Goal: Complete application form: Complete application form

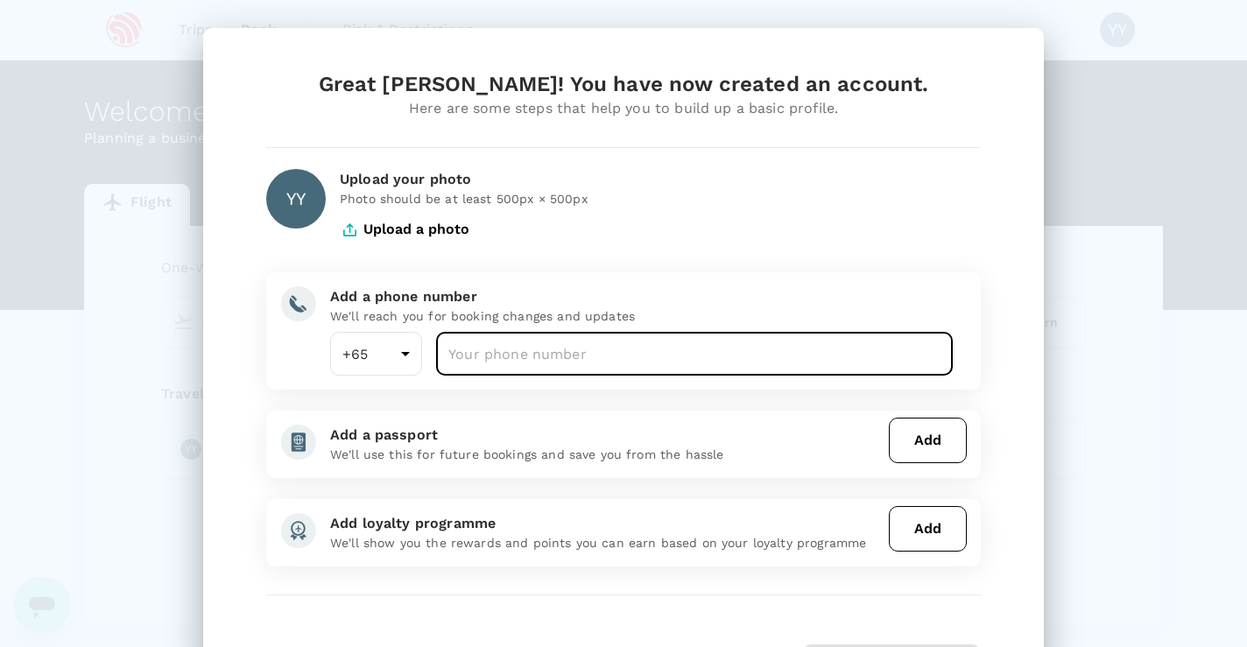
click at [564, 353] on input "number" at bounding box center [694, 354] width 517 height 44
type input "83115039"
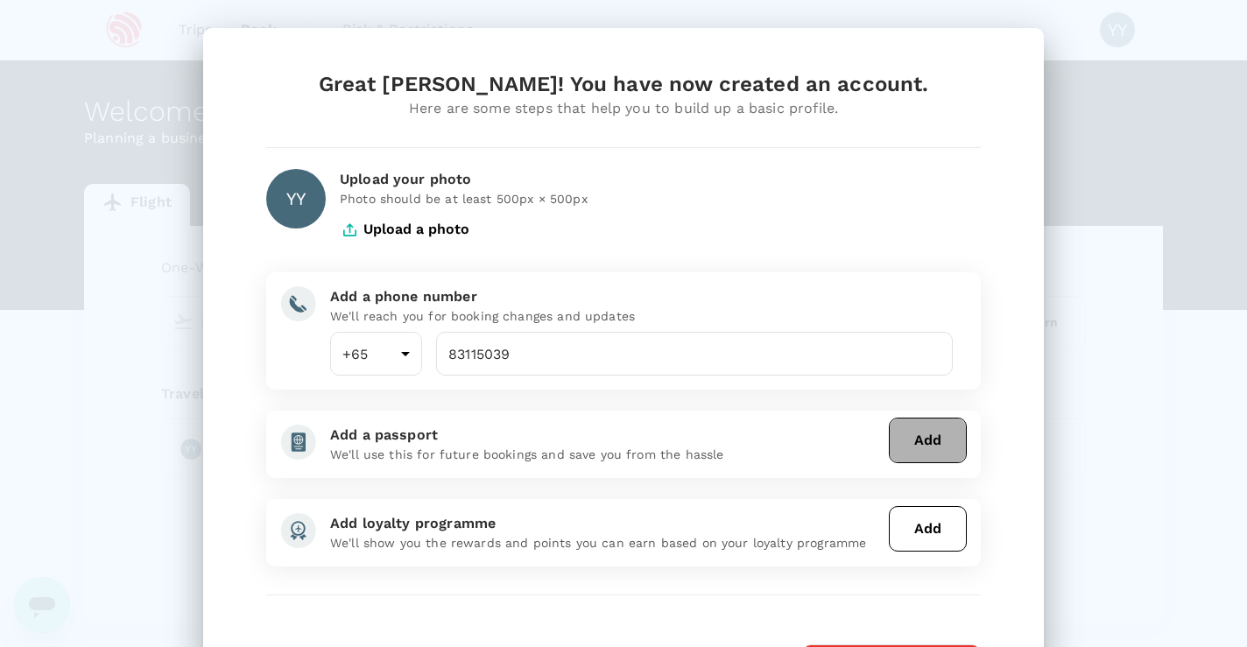
click at [913, 446] on button "Add" at bounding box center [928, 441] width 78 height 46
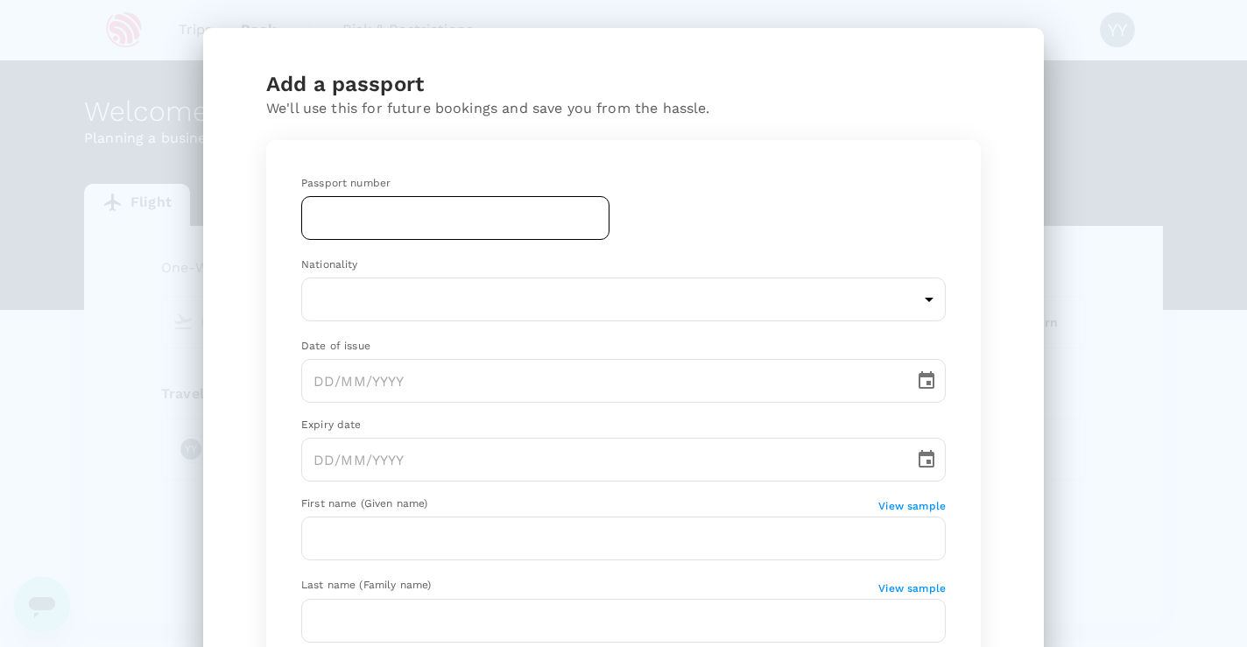
click at [503, 216] on input "text" at bounding box center [455, 218] width 308 height 44
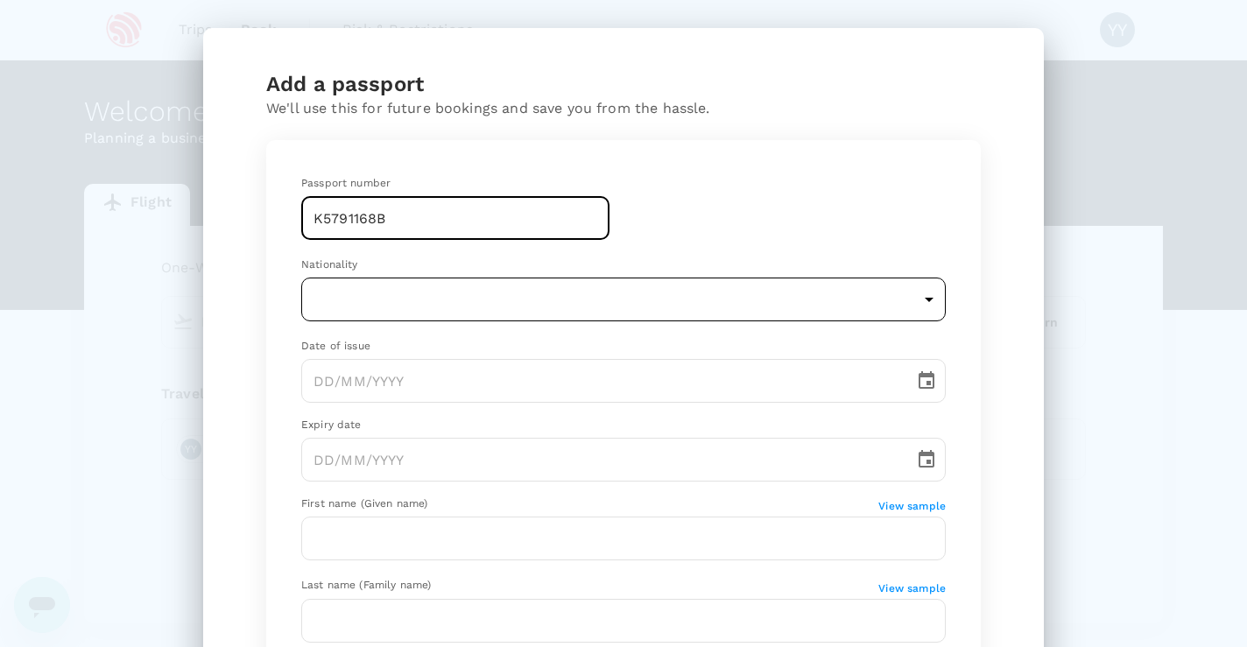
type input "K5791168B"
click at [412, 299] on body "Trips Book Risk & Restrictions YY Welcome , [PERSON_NAME] . Planning a business…" at bounding box center [623, 367] width 1247 height 734
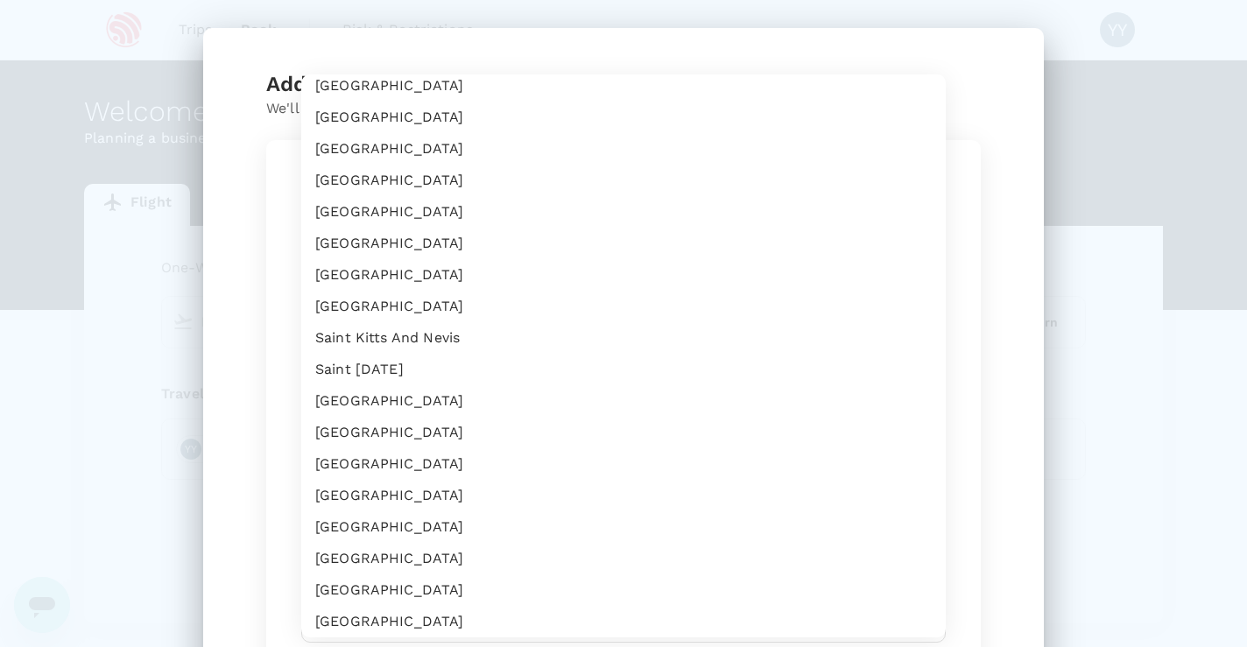
scroll to position [4691, 0]
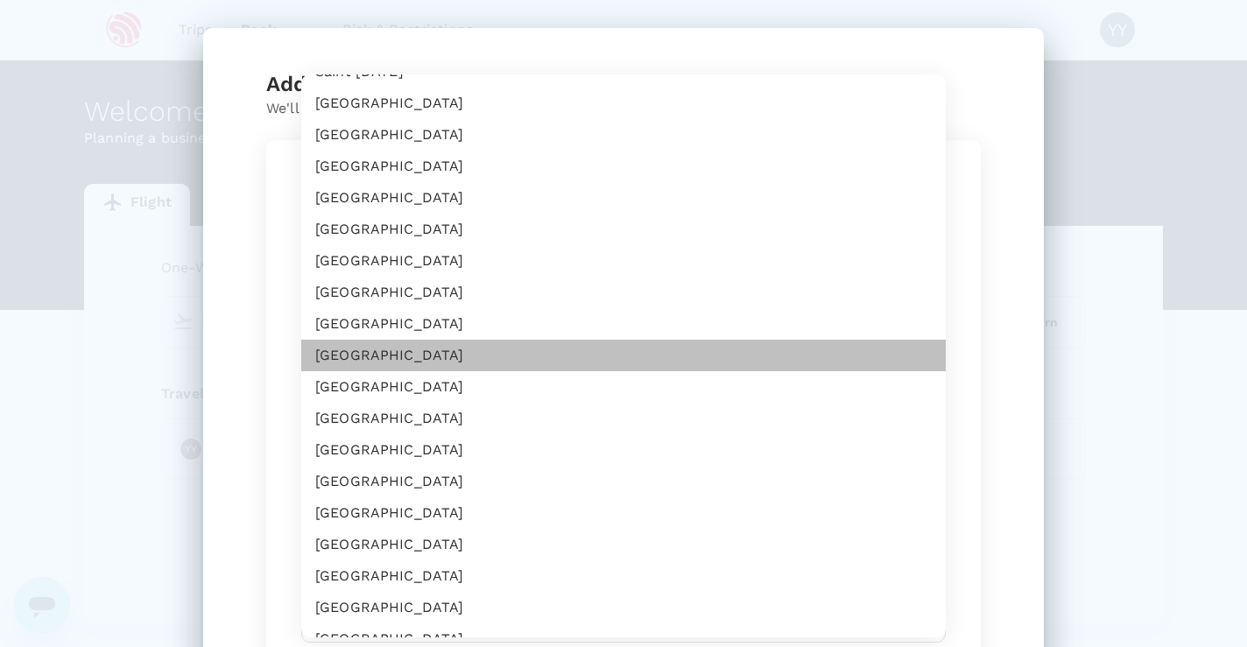
click at [409, 349] on li "[GEOGRAPHIC_DATA]" at bounding box center [623, 356] width 644 height 32
type input "SG"
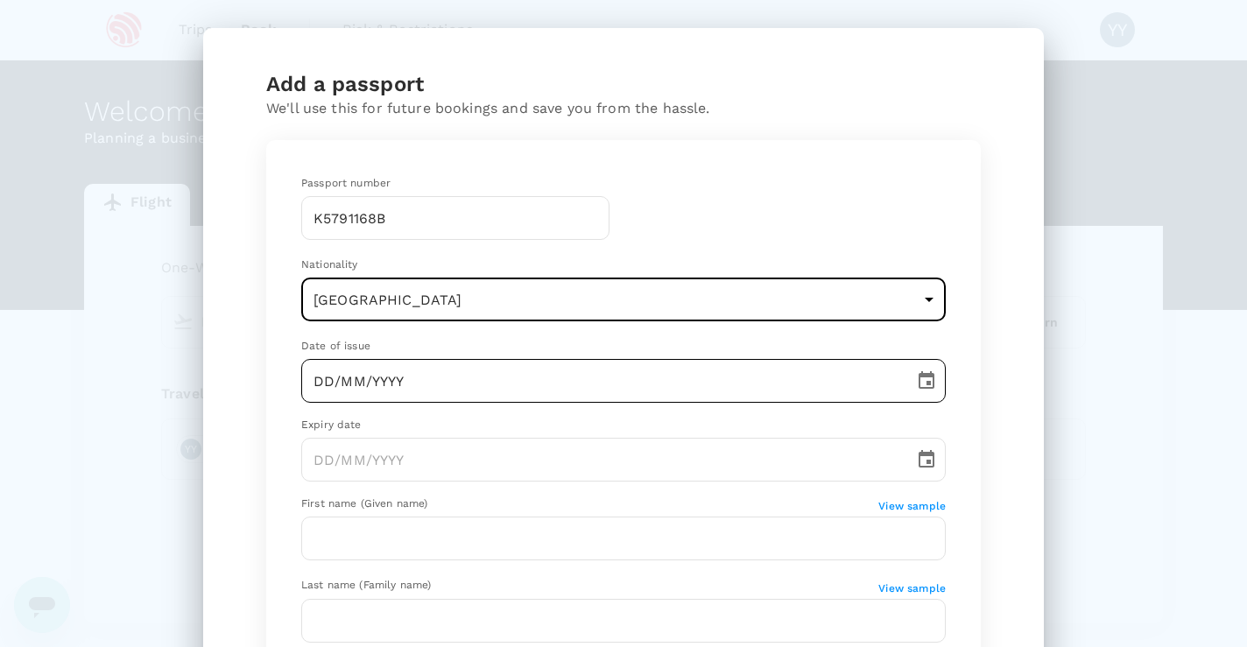
click at [320, 376] on input "DD/MM/YYYY" at bounding box center [601, 381] width 601 height 44
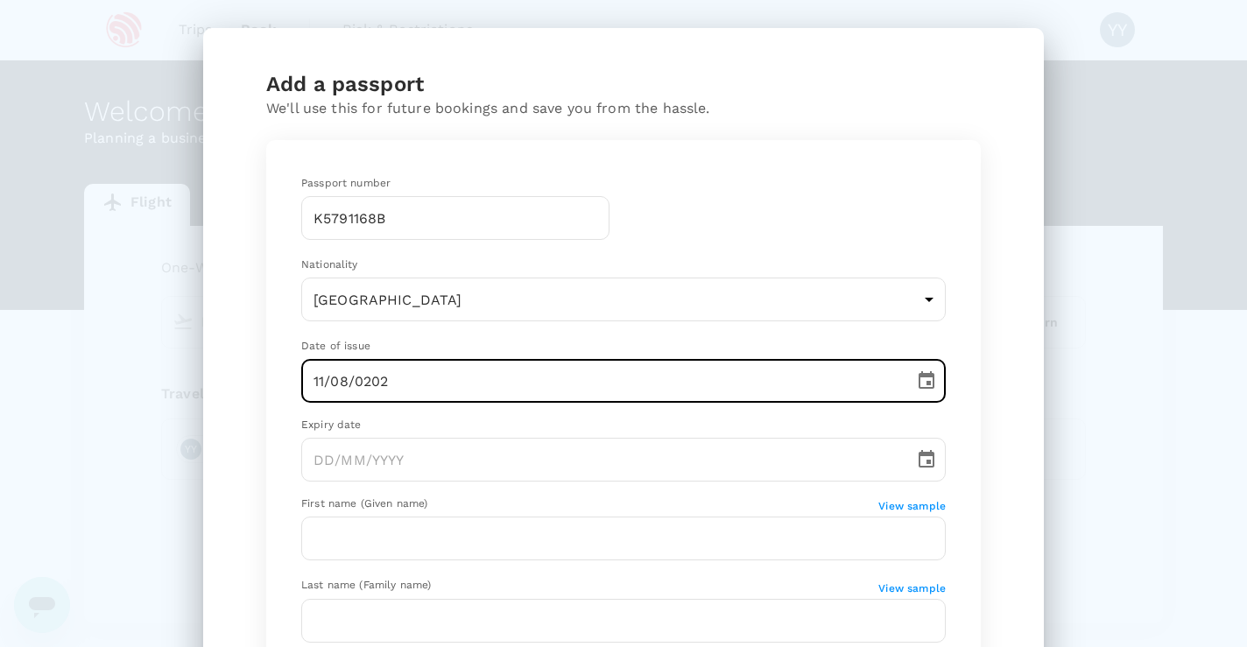
type input "[DATE]"
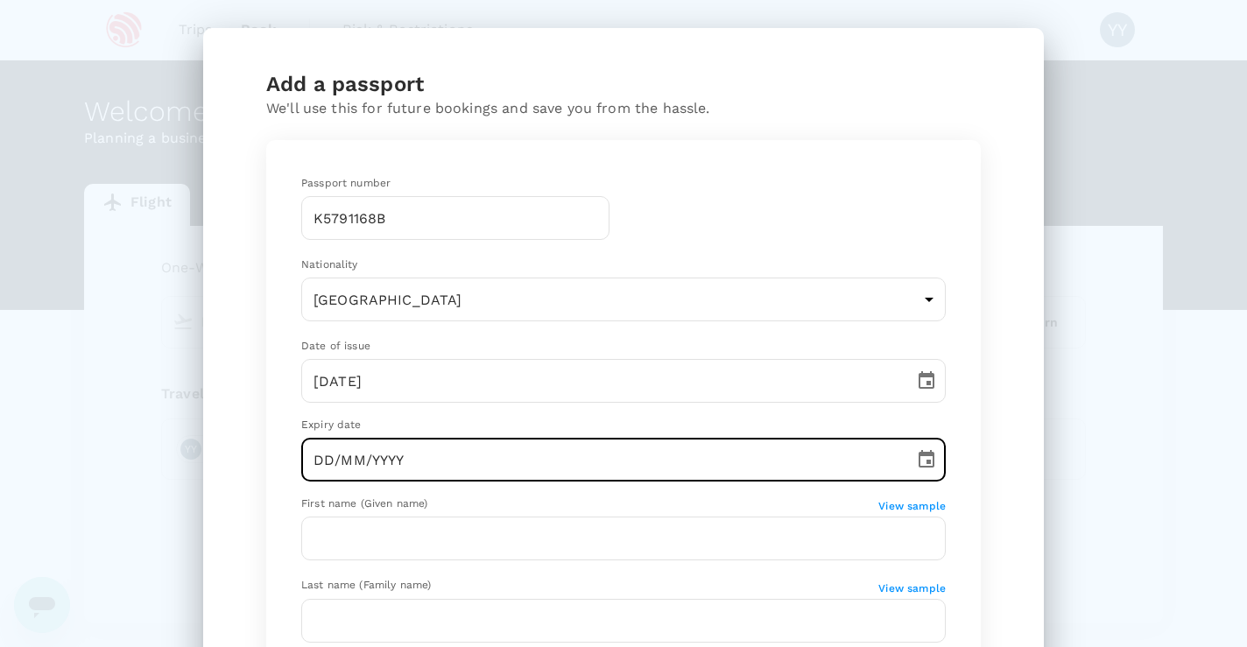
click at [338, 456] on input "DD/MM/YYYY" at bounding box center [601, 460] width 601 height 44
type input "[DATE]"
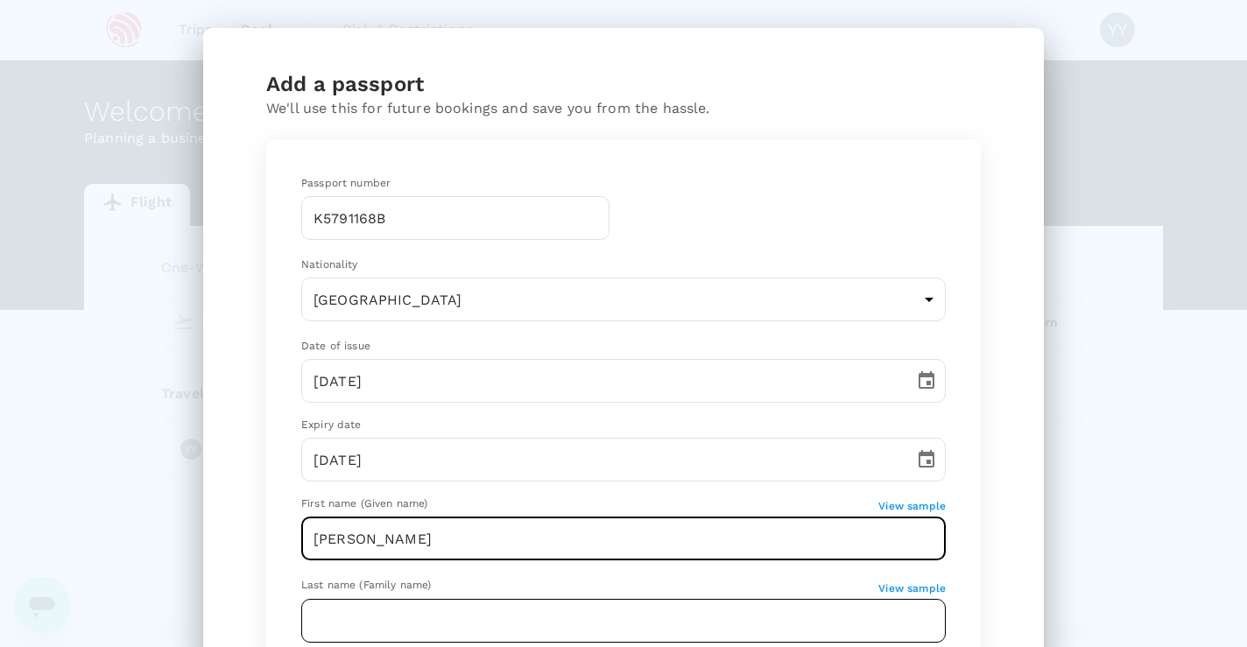
type input "[PERSON_NAME]"
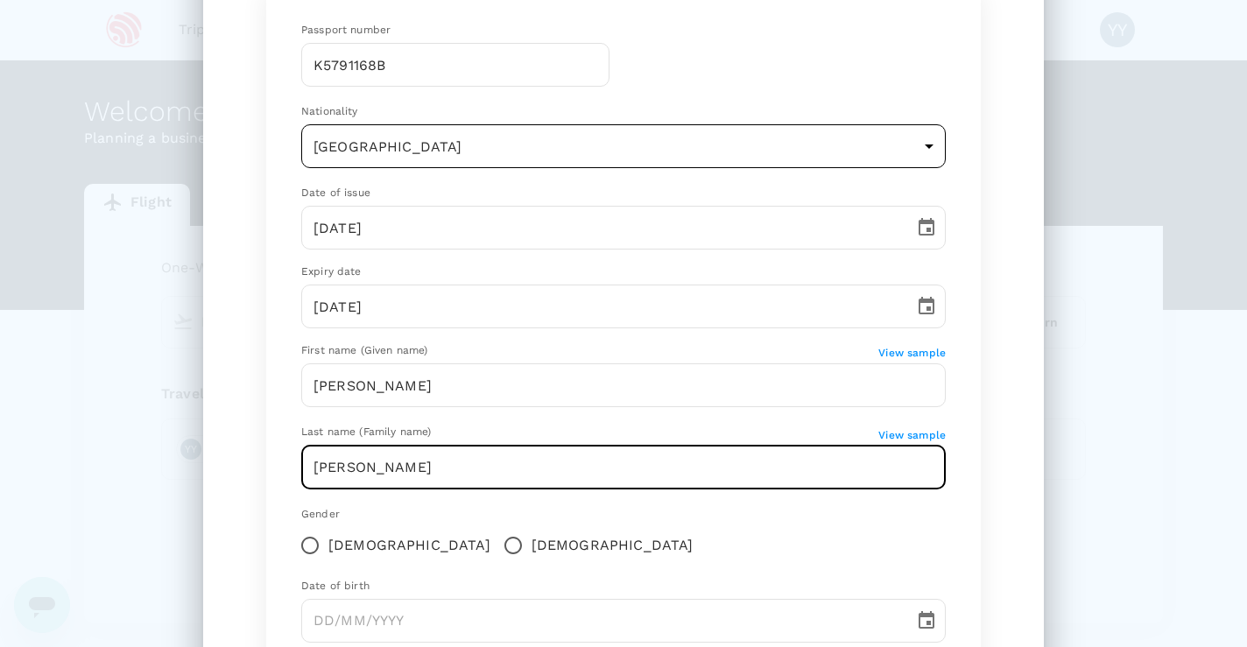
scroll to position [160, 0]
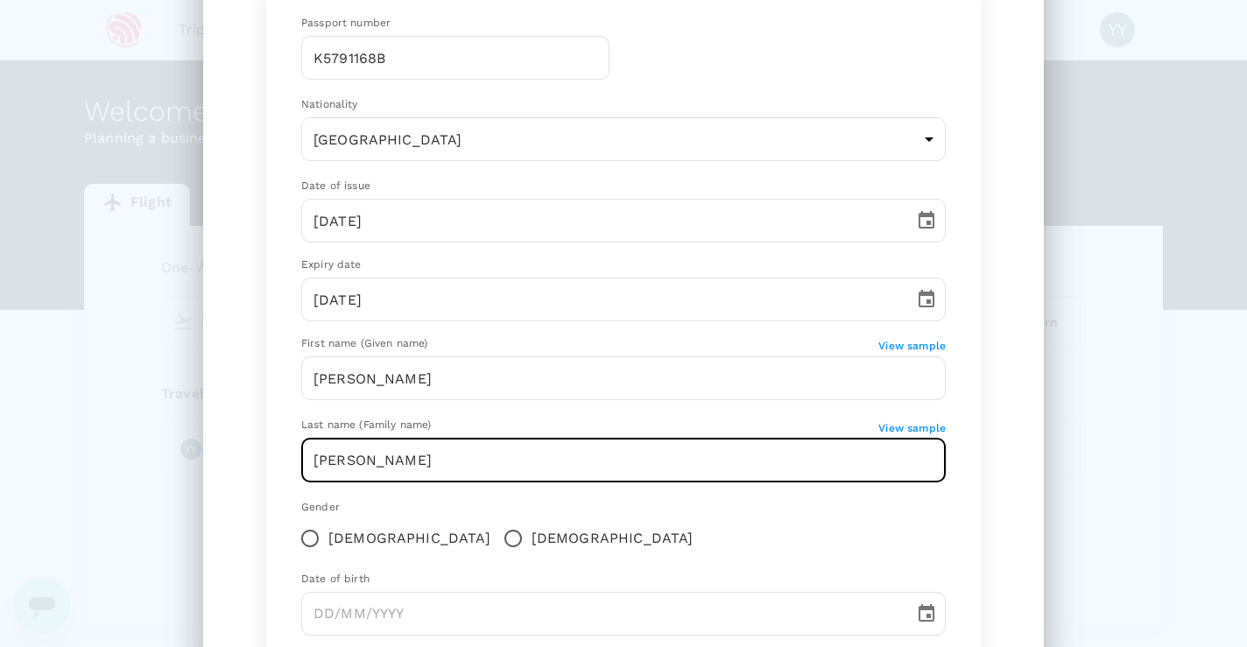
type input "[PERSON_NAME]"
click at [341, 537] on span "[DEMOGRAPHIC_DATA]" at bounding box center [409, 538] width 162 height 21
click at [328, 537] on input "[DEMOGRAPHIC_DATA]" at bounding box center [310, 538] width 37 height 37
radio input "true"
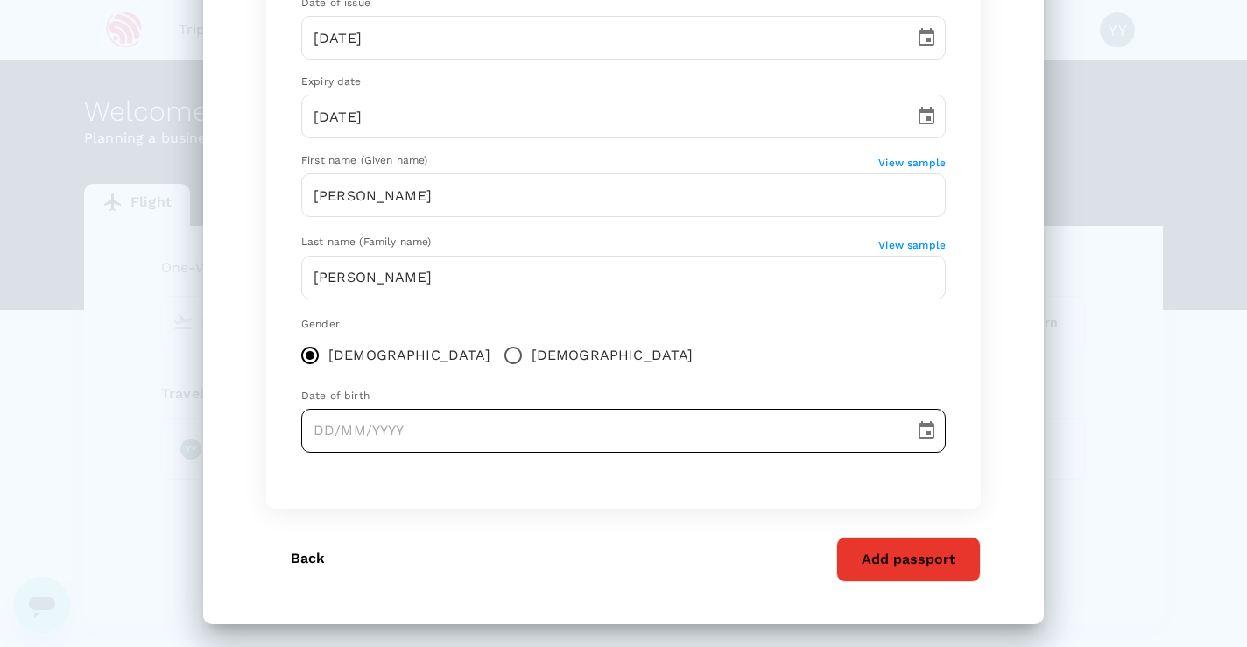
scroll to position [342, 0]
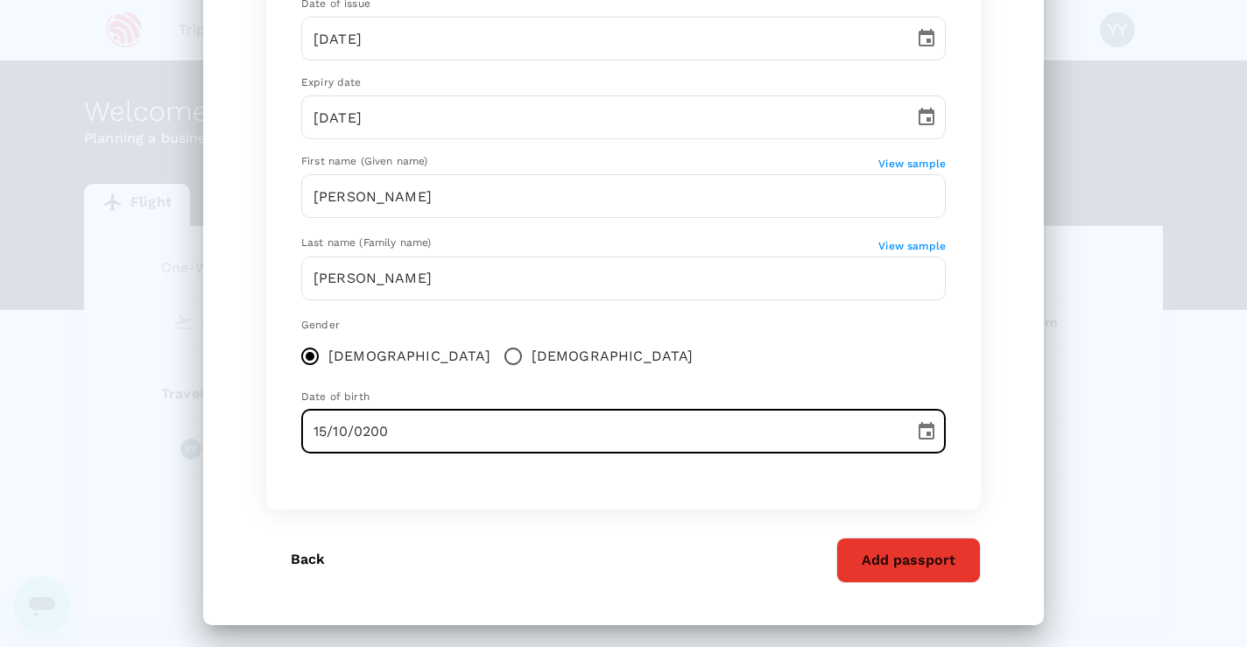
type input "[DATE]"
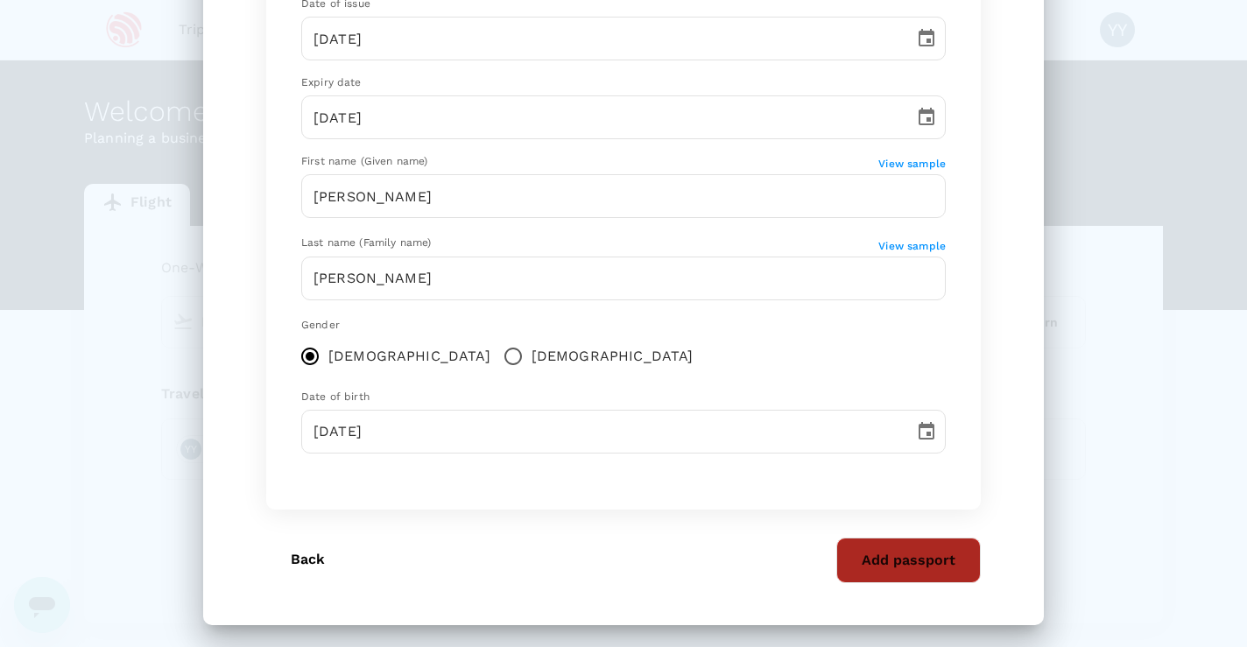
click at [864, 553] on button "Add passport" at bounding box center [908, 561] width 144 height 46
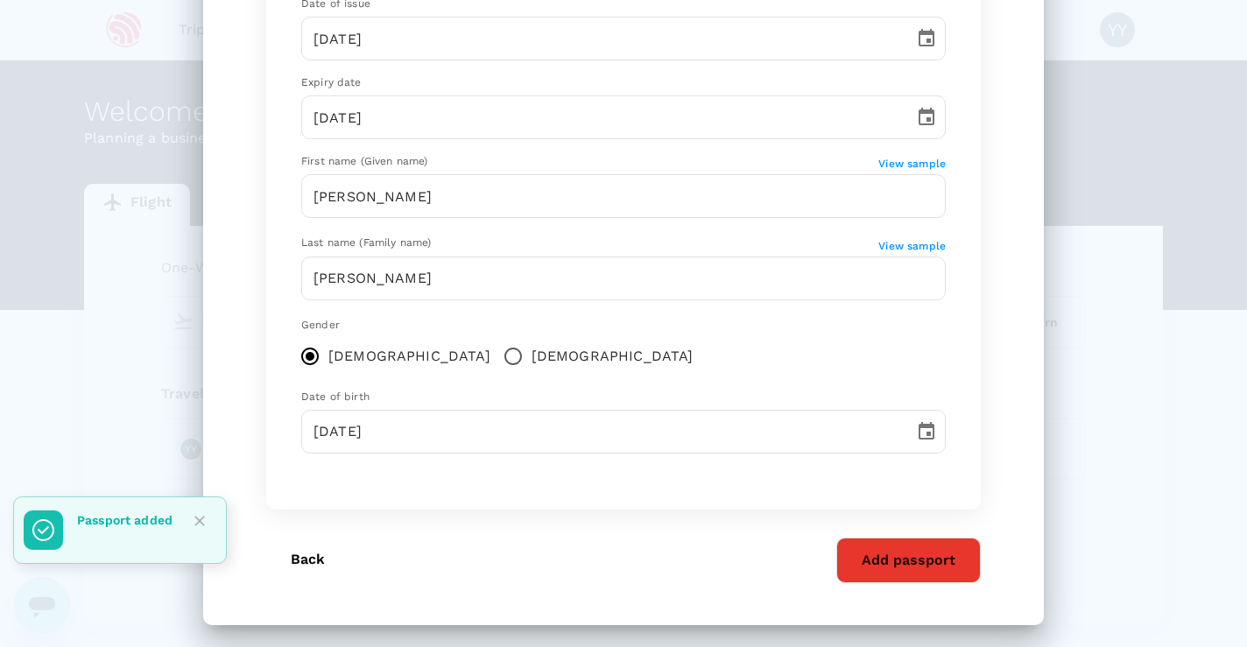
scroll to position [113, 0]
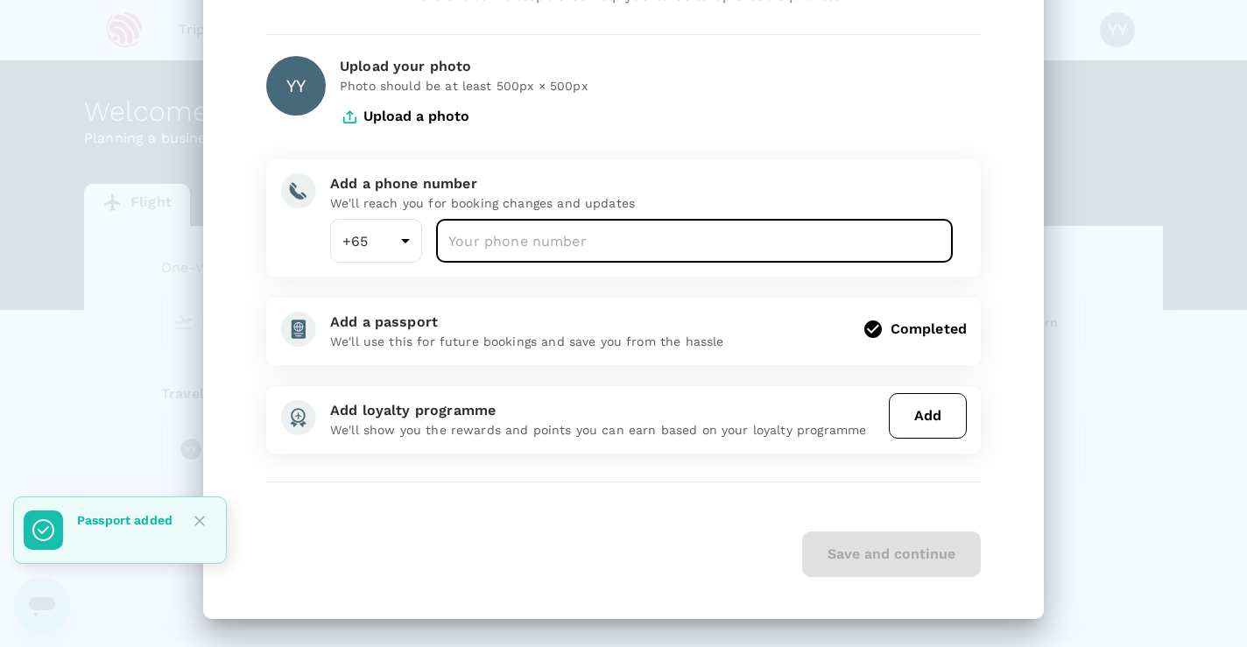
click at [520, 241] on input "number" at bounding box center [694, 241] width 517 height 44
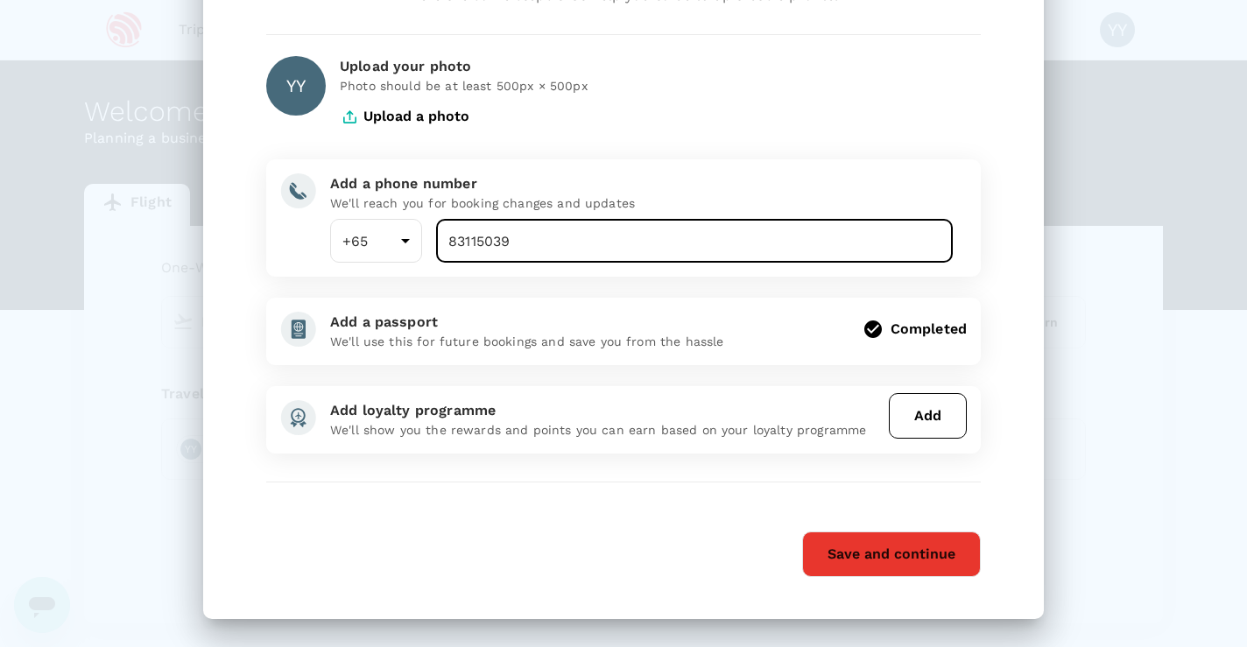
type input "83115039"
click at [825, 546] on button "Save and continue" at bounding box center [891, 555] width 179 height 46
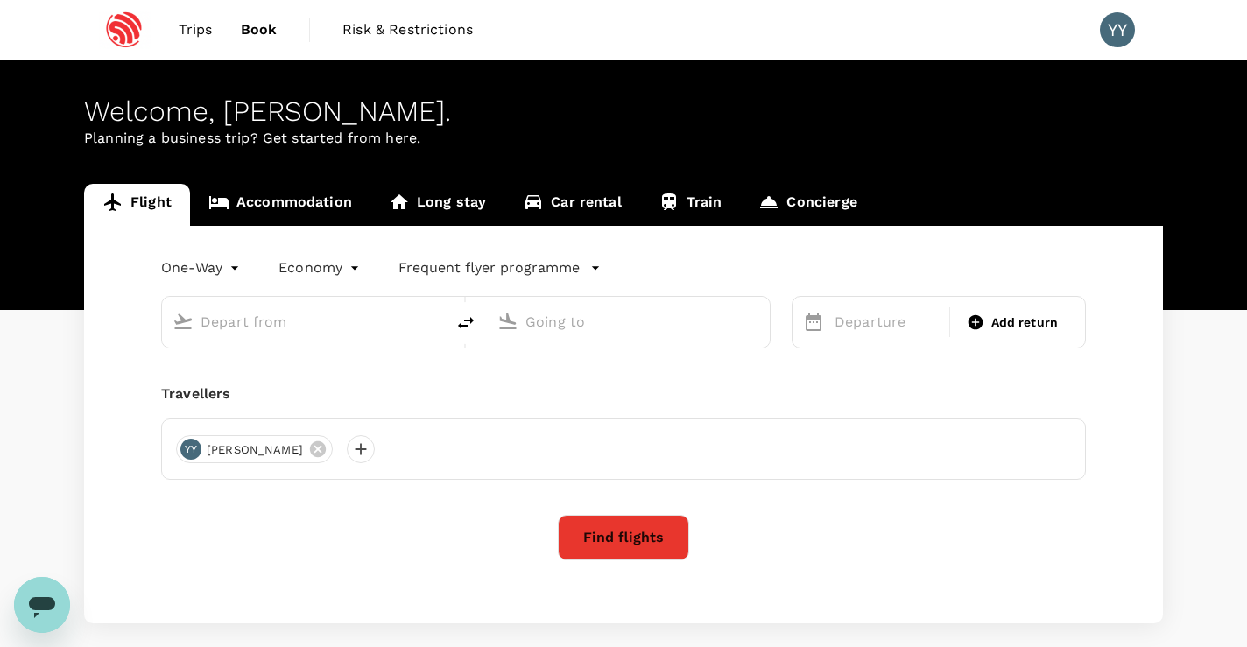
scroll to position [0, 0]
